Goal: Information Seeking & Learning: Find specific fact

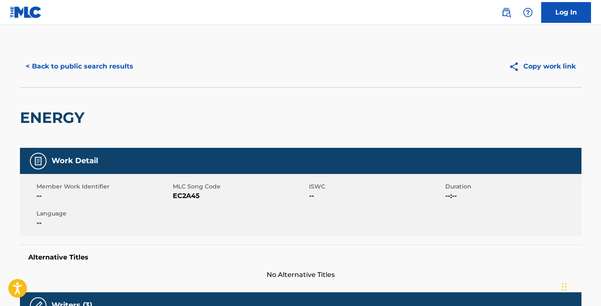
click at [73, 68] on button "< Back to public search results" at bounding box center [79, 66] width 119 height 21
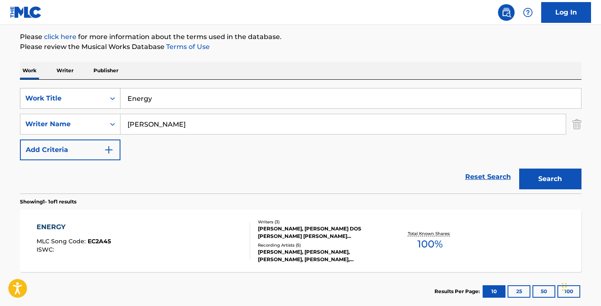
click at [106, 95] on div "Search Form" at bounding box center [112, 98] width 15 height 15
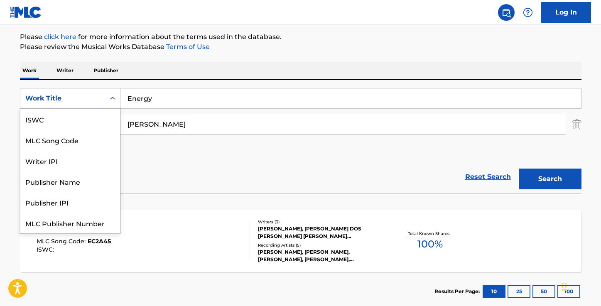
scroll to position [21, 0]
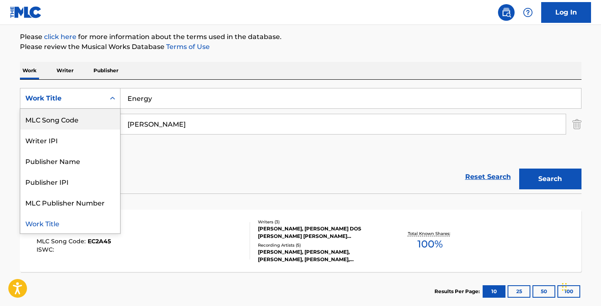
click at [82, 120] on div "MLC Song Code" at bounding box center [70, 119] width 100 height 21
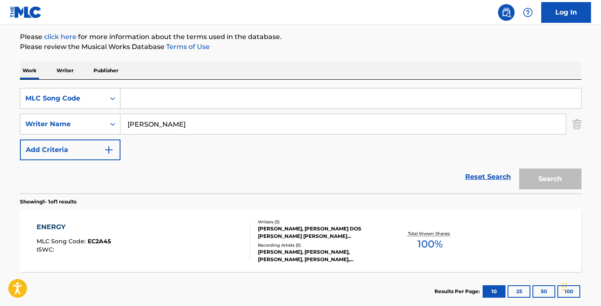
click at [578, 118] on img "Search Form" at bounding box center [577, 124] width 9 height 21
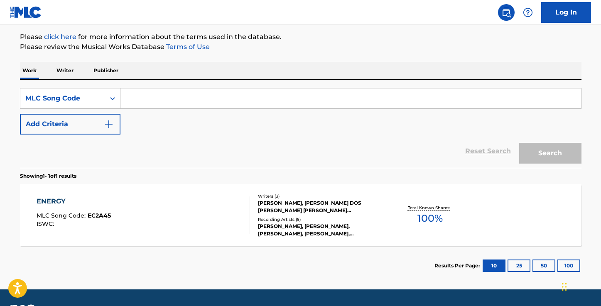
click at [541, 106] on input "Search Form" at bounding box center [350, 98] width 461 height 20
paste input "FV7TSY"
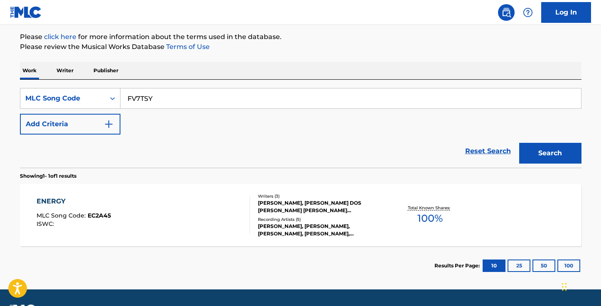
type input "FV7TSY"
click at [519, 143] on button "Search" at bounding box center [550, 153] width 62 height 21
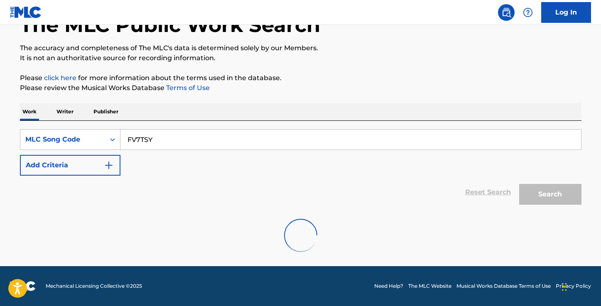
scroll to position [97, 0]
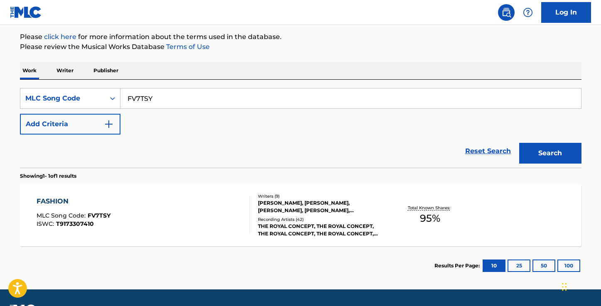
click at [87, 202] on div "FASHION" at bounding box center [74, 202] width 74 height 10
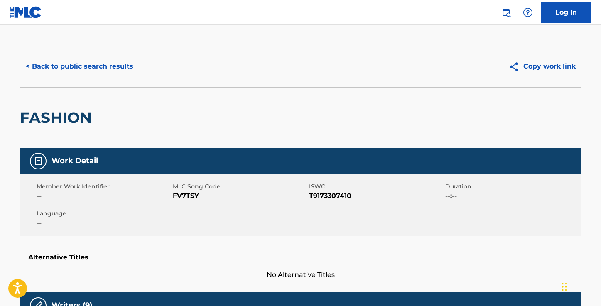
click at [108, 64] on button "< Back to public search results" at bounding box center [79, 66] width 119 height 21
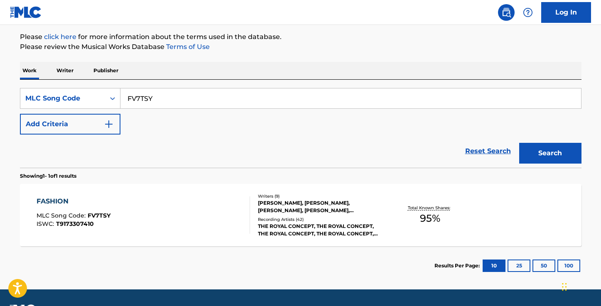
click at [220, 91] on input "FV7TSY" at bounding box center [350, 98] width 461 height 20
paste input "SD8J9W"
type input "SD8J9W"
click at [519, 143] on button "Search" at bounding box center [550, 153] width 62 height 21
click at [74, 202] on div "SO GOOD LOOKING" at bounding box center [75, 202] width 77 height 10
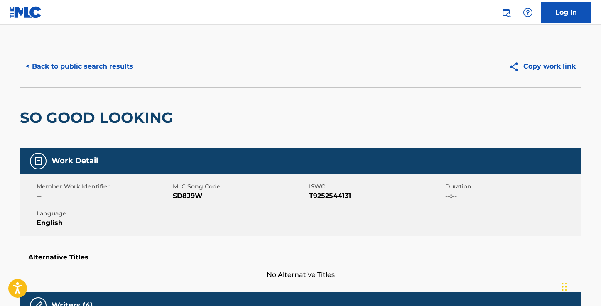
click at [79, 74] on button "< Back to public search results" at bounding box center [79, 66] width 119 height 21
